Goal: Task Accomplishment & Management: Manage account settings

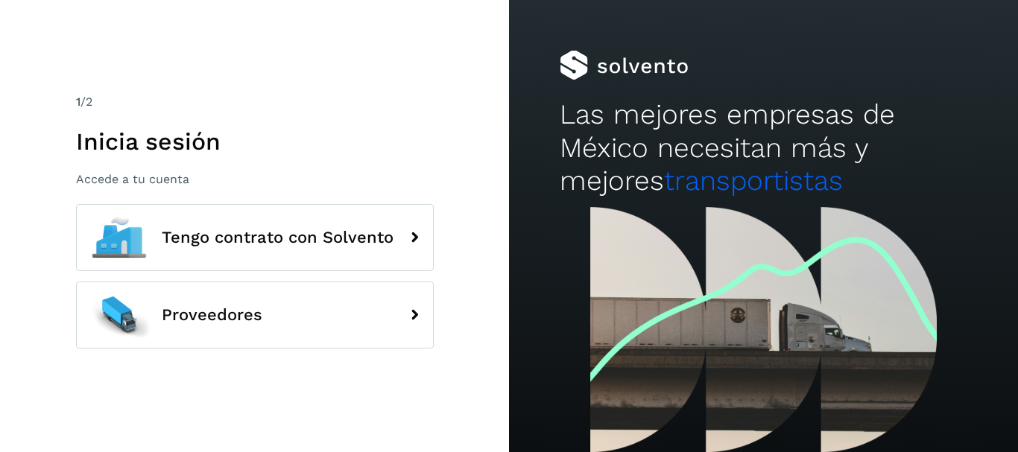
click at [131, 181] on p "Accede a tu cuenta" at bounding box center [255, 179] width 358 height 14
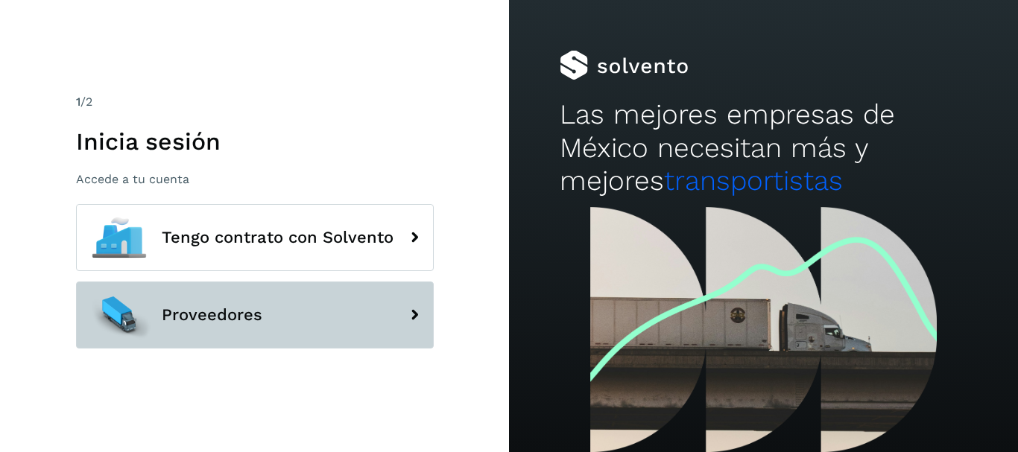
click at [222, 306] on span "Proveedores" at bounding box center [212, 315] width 101 height 18
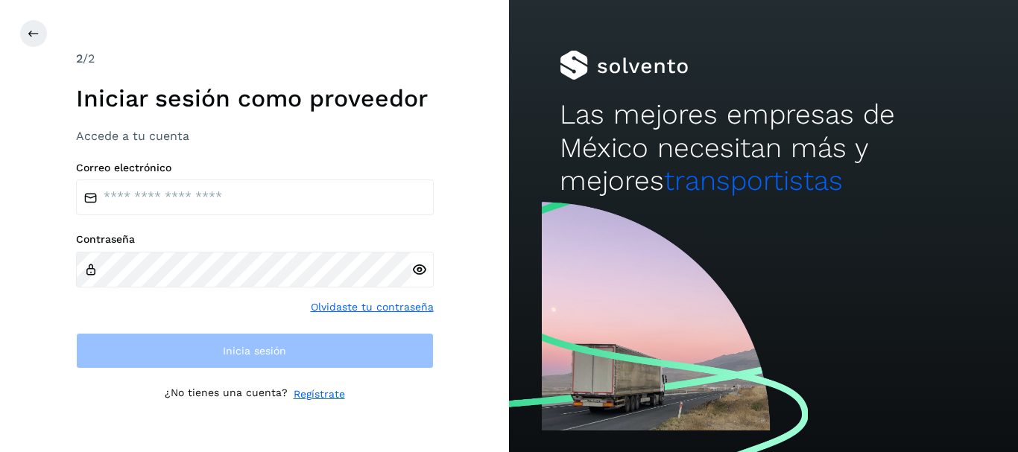
drag, startPoint x: 206, startPoint y: 235, endPoint x: 206, endPoint y: 221, distance: 14.2
click at [206, 226] on div "Correo electrónico Contraseña Olvidaste tu contraseña Inicia sesión" at bounding box center [255, 266] width 358 height 208
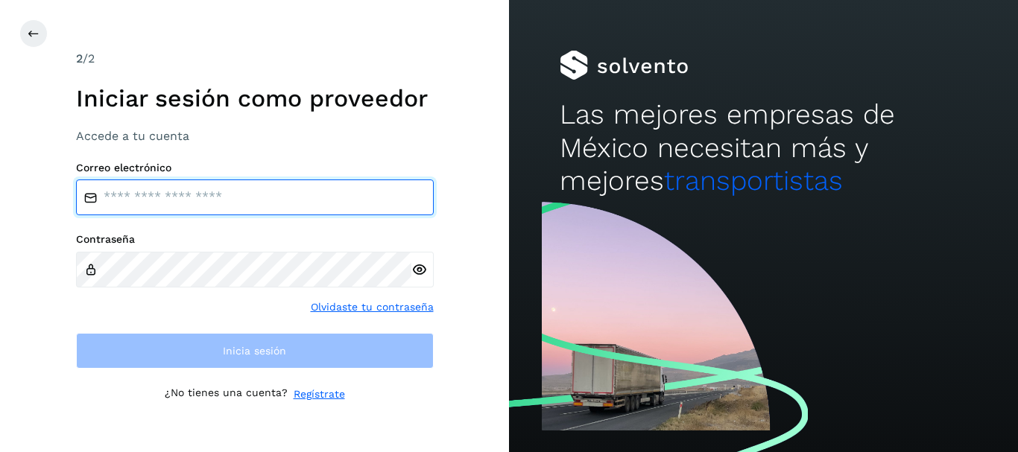
click at [208, 192] on input "email" at bounding box center [255, 198] width 358 height 36
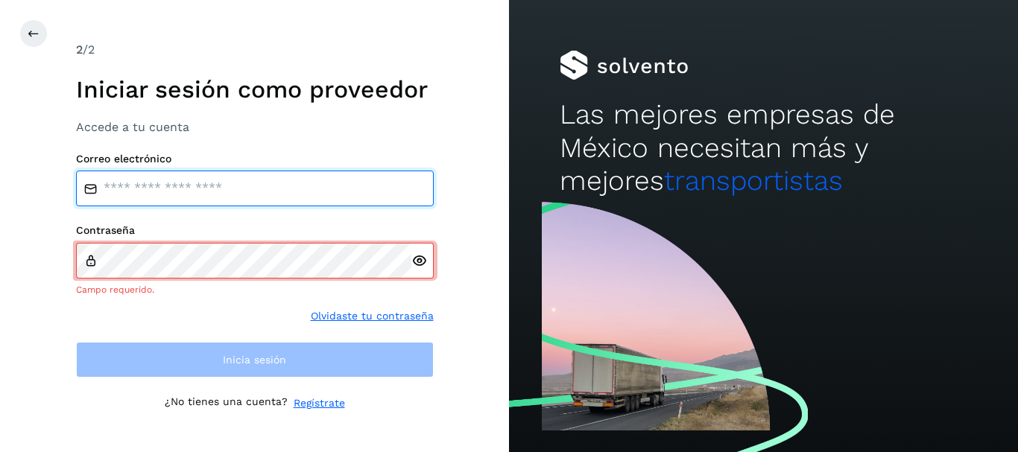
click at [179, 183] on input "email" at bounding box center [255, 189] width 358 height 36
type input "**********"
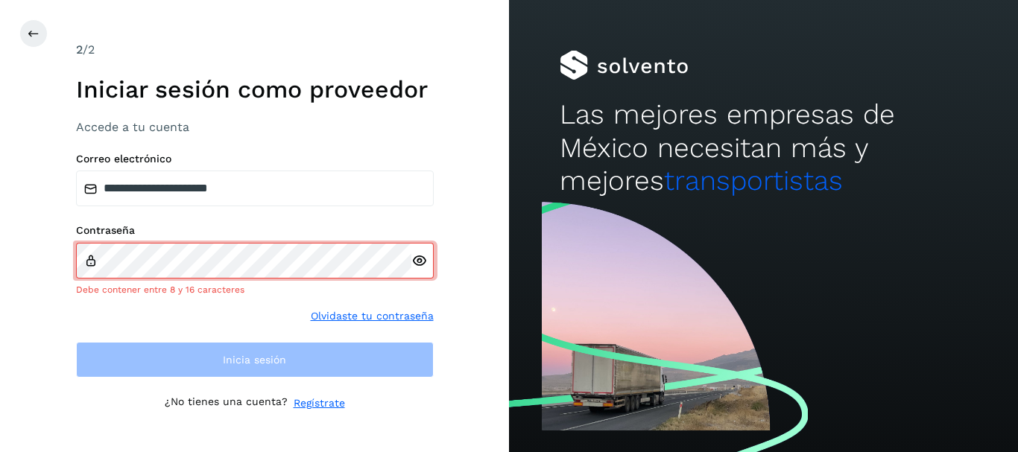
click at [421, 273] on div at bounding box center [422, 261] width 22 height 36
click at [419, 270] on div at bounding box center [422, 261] width 22 height 36
click at [419, 258] on icon at bounding box center [419, 261] width 16 height 16
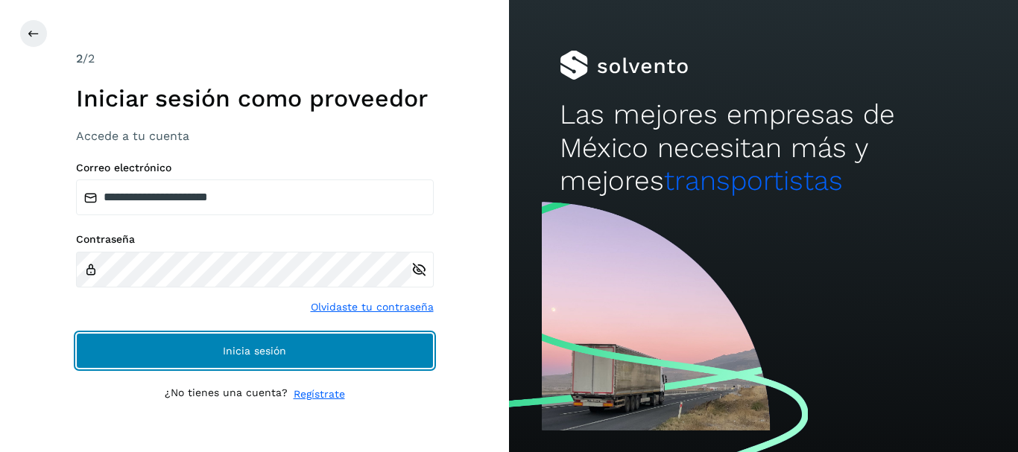
click at [284, 353] on span "Inicia sesión" at bounding box center [254, 351] width 63 height 10
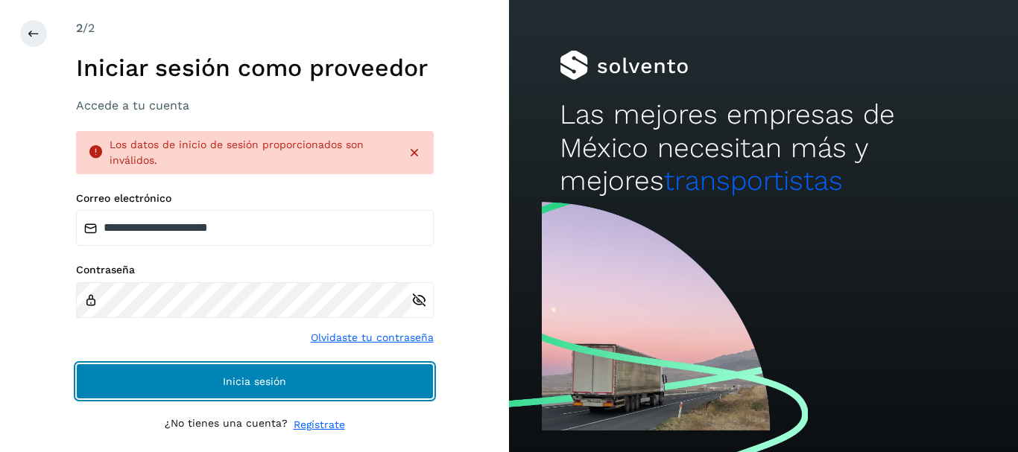
click at [247, 394] on button "Inicia sesión" at bounding box center [255, 382] width 358 height 36
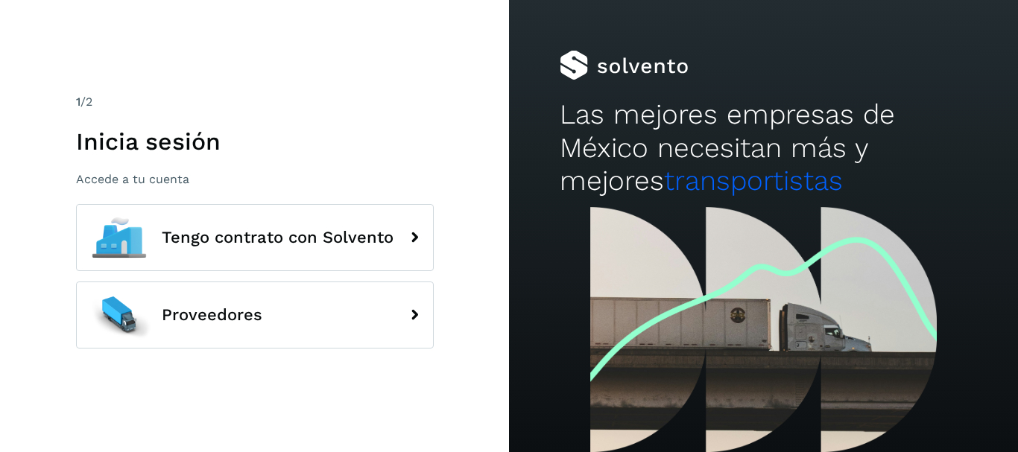
click at [190, 181] on p "Accede a tu cuenta" at bounding box center [255, 179] width 358 height 14
click at [180, 177] on p "Accede a tu cuenta" at bounding box center [255, 179] width 358 height 14
click at [181, 184] on p "Accede a tu cuenta" at bounding box center [255, 179] width 358 height 14
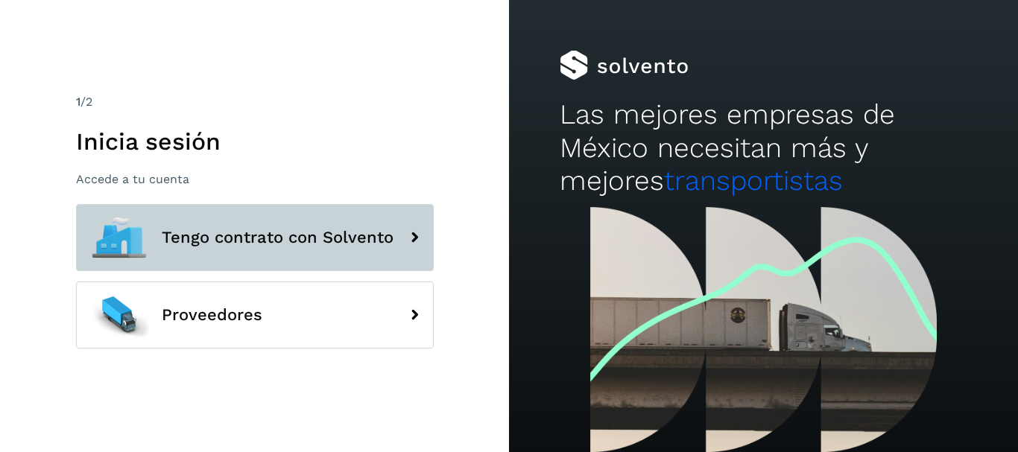
click at [181, 265] on button "Tengo contrato con Solvento" at bounding box center [255, 237] width 358 height 67
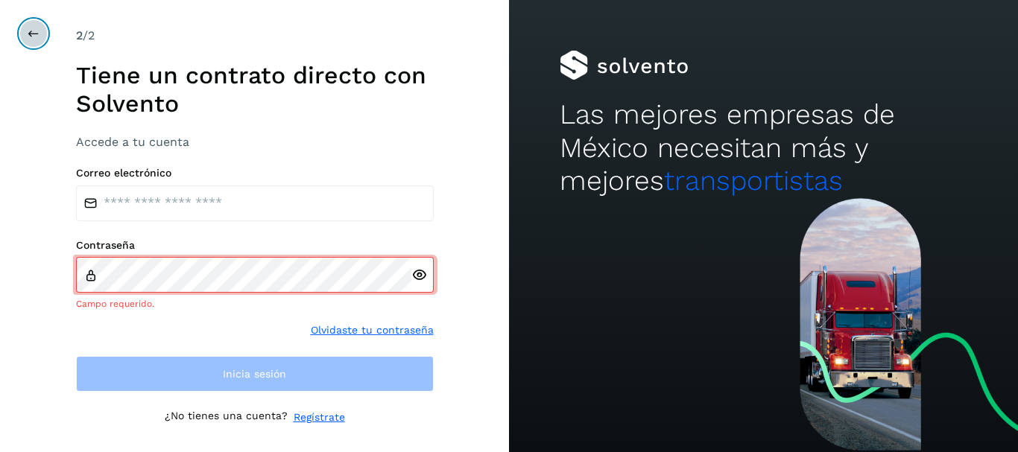
click at [34, 39] on icon at bounding box center [34, 34] width 12 height 12
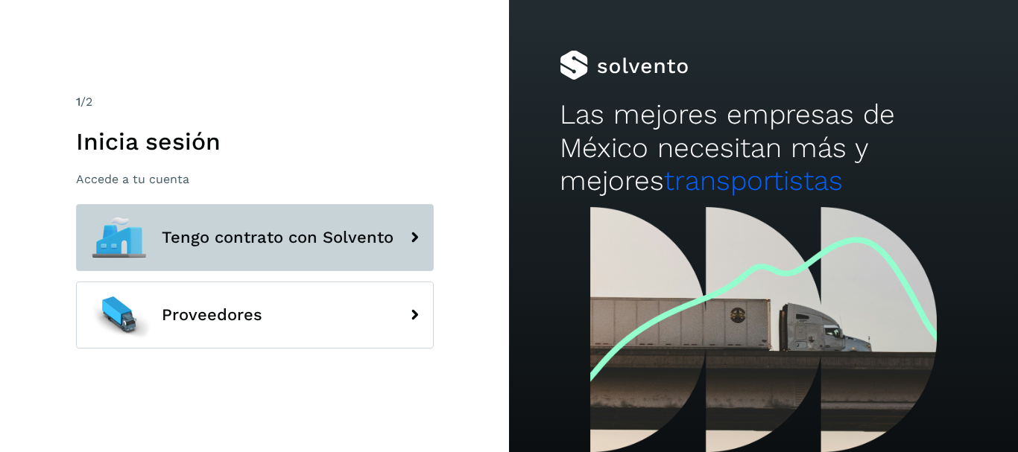
click at [168, 244] on span "Tengo contrato con Solvento" at bounding box center [278, 238] width 232 height 18
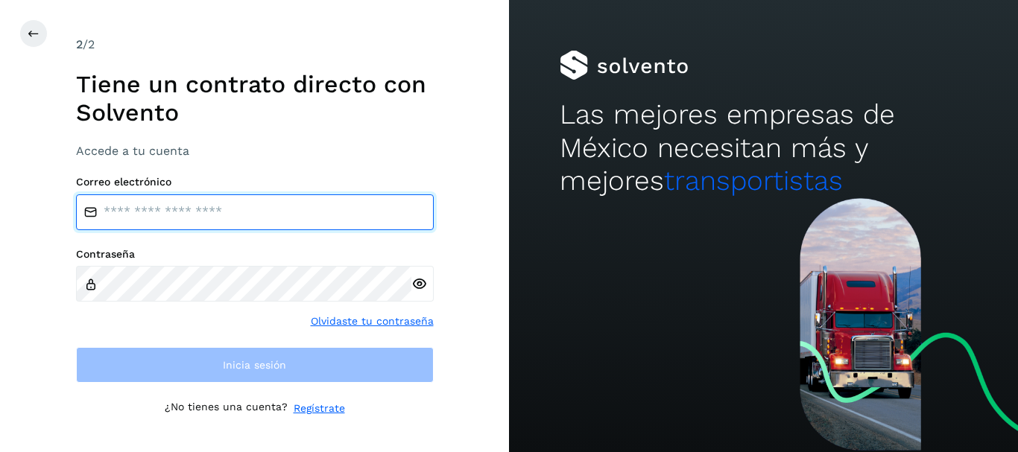
click at [128, 208] on input "email" at bounding box center [255, 212] width 358 height 36
type input "**********"
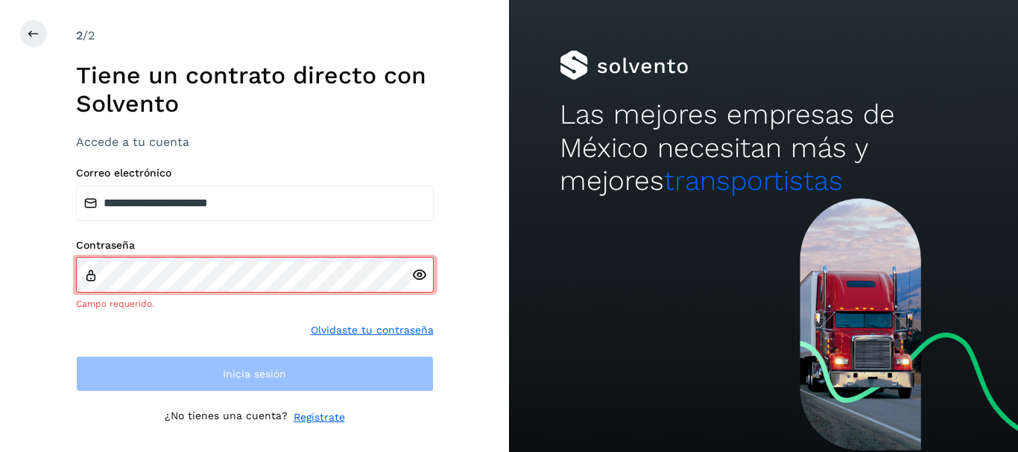
click at [422, 279] on icon at bounding box center [419, 275] width 16 height 16
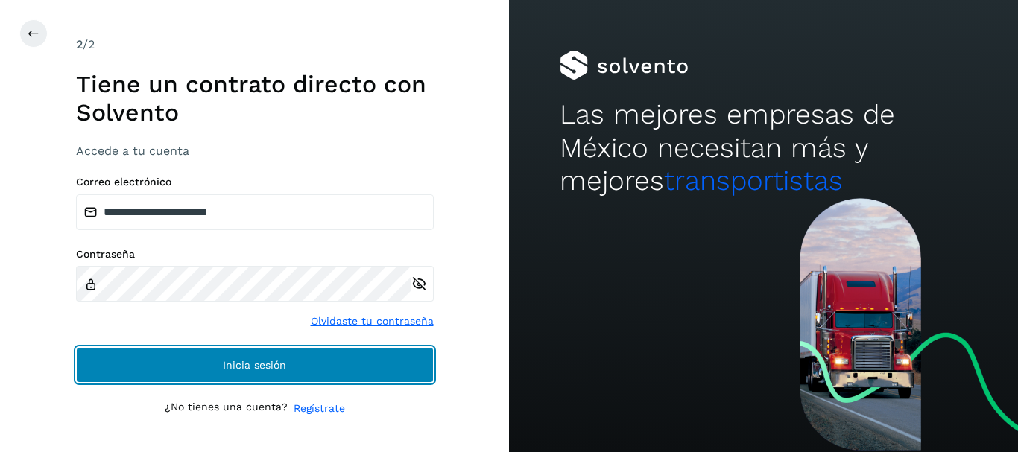
click at [226, 362] on span "Inicia sesión" at bounding box center [254, 365] width 63 height 10
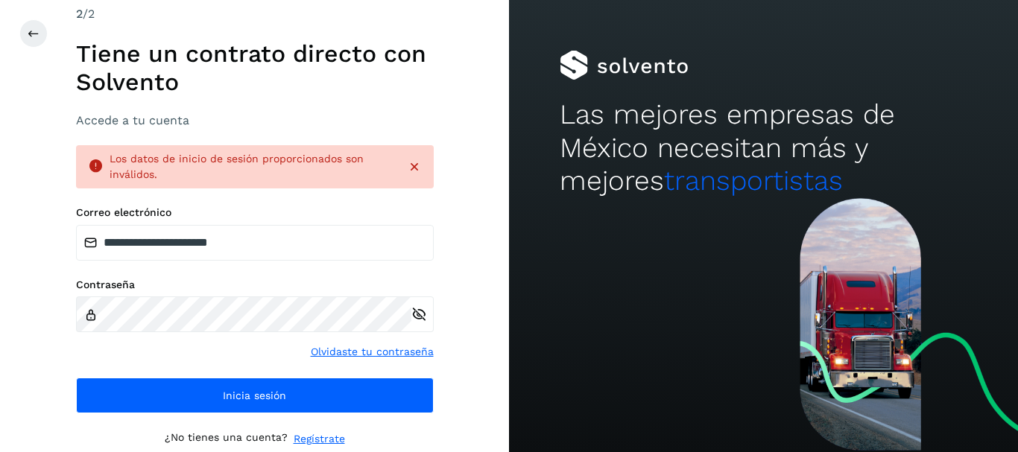
click at [407, 166] on icon at bounding box center [414, 166] width 15 height 15
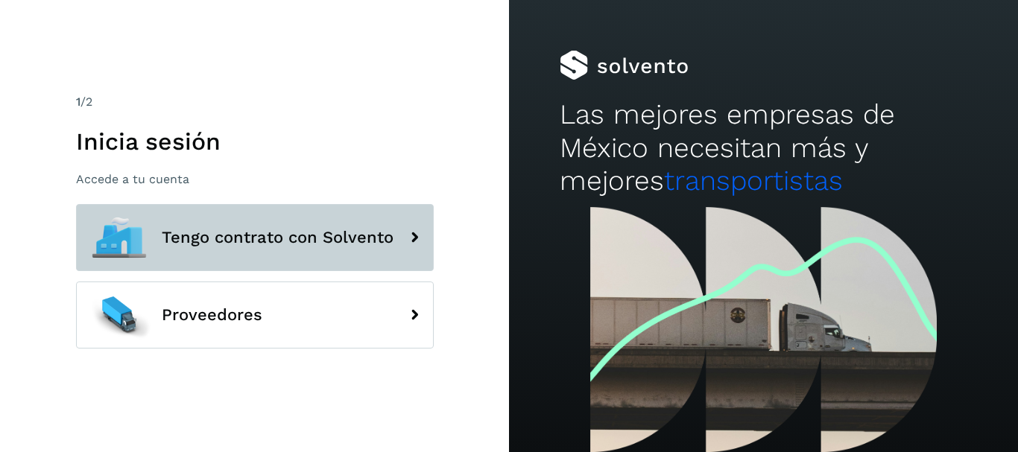
click at [351, 260] on button "Tengo contrato con Solvento" at bounding box center [255, 237] width 358 height 67
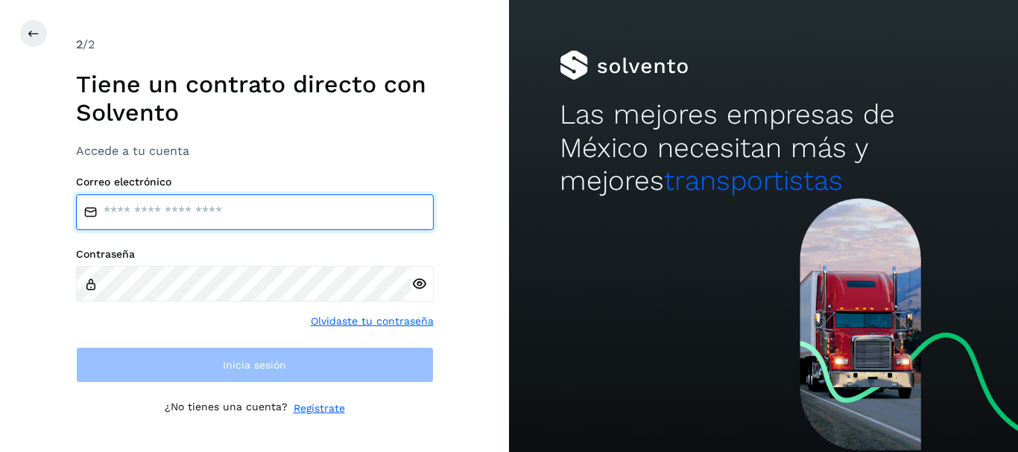
click at [298, 215] on input "email" at bounding box center [255, 212] width 358 height 36
type input "**********"
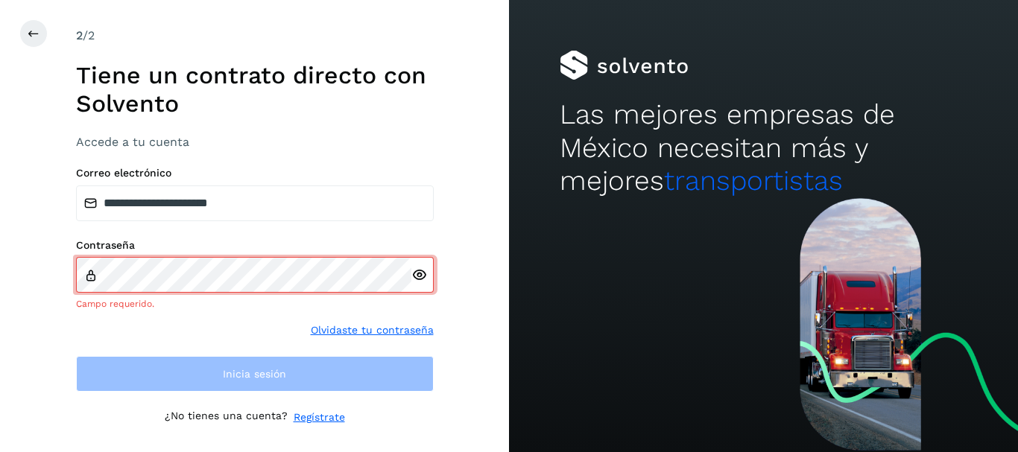
click at [418, 286] on div at bounding box center [422, 275] width 22 height 36
click at [422, 283] on div at bounding box center [422, 275] width 22 height 36
click at [421, 283] on div at bounding box center [422, 275] width 22 height 36
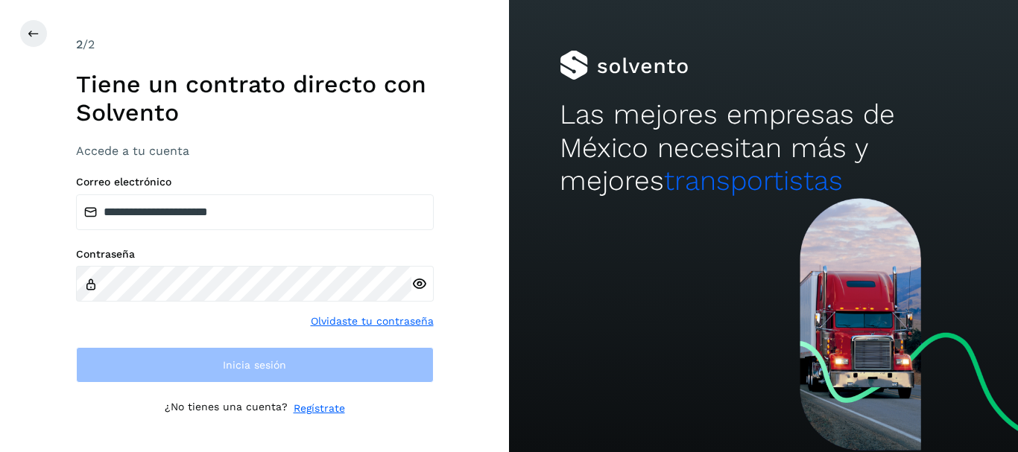
click at [419, 284] on div at bounding box center [422, 284] width 22 height 36
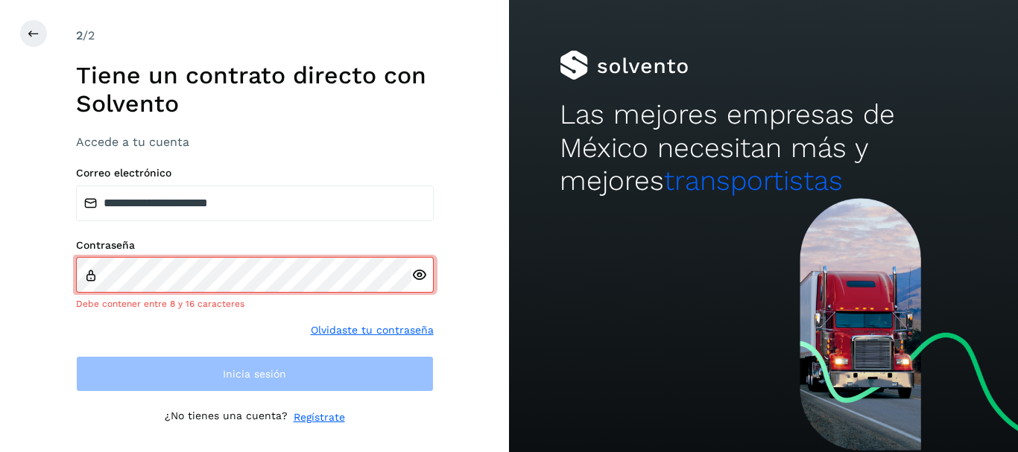
click at [422, 288] on div at bounding box center [422, 275] width 22 height 36
click at [419, 277] on icon at bounding box center [419, 275] width 16 height 16
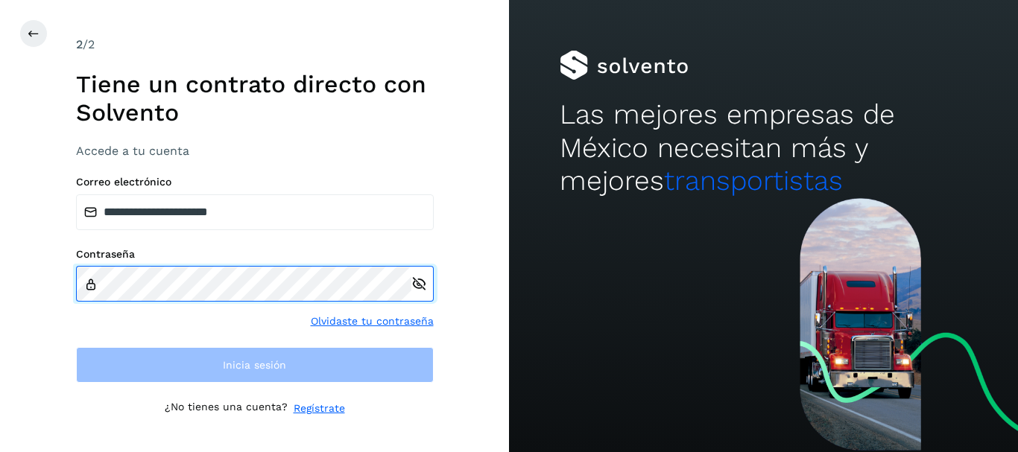
click at [234, 264] on div "Contraseña" at bounding box center [255, 275] width 358 height 54
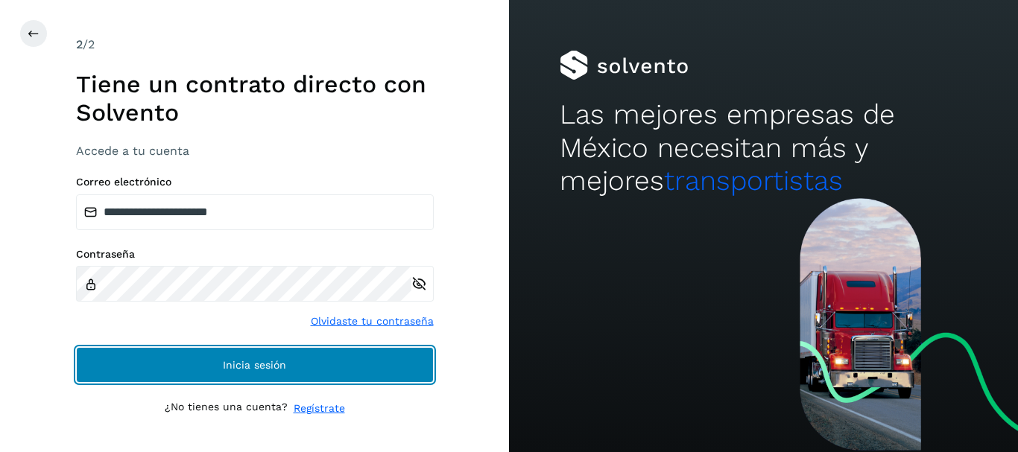
click at [218, 350] on button "Inicia sesión" at bounding box center [255, 365] width 358 height 36
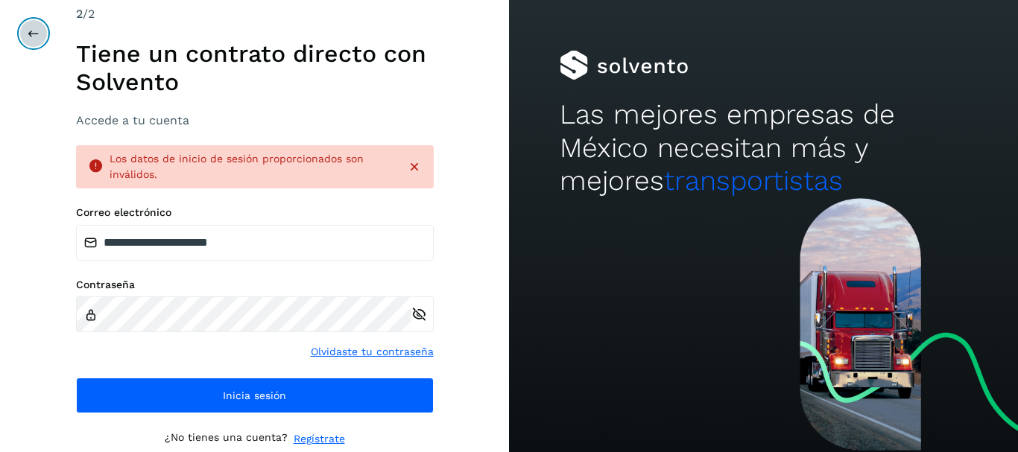
click at [28, 33] on icon at bounding box center [34, 34] width 12 height 12
